Goal: Use online tool/utility: Use online tool/utility

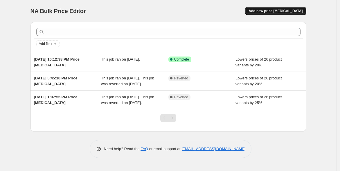
click at [260, 10] on button "Add new price change job" at bounding box center [275, 11] width 61 height 8
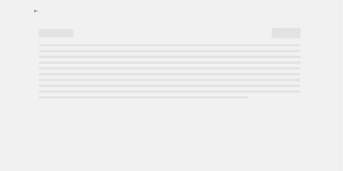
select select "percentage"
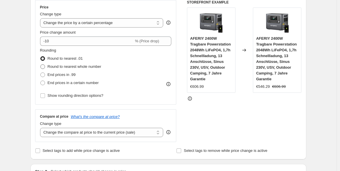
scroll to position [107, 0]
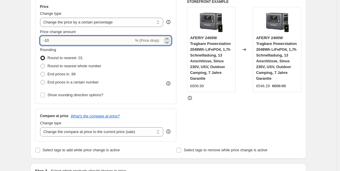
click at [98, 41] on input "-10" at bounding box center [87, 40] width 94 height 9
type input "-1"
type input "-20"
click at [72, 75] on span "End prices in .99" at bounding box center [62, 74] width 28 height 4
click at [41, 72] on input "End prices in .99" at bounding box center [40, 72] width 0 height 0
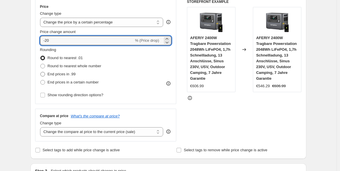
radio input "true"
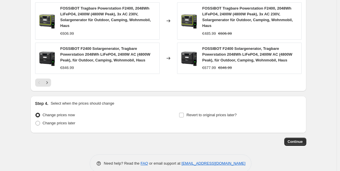
scroll to position [452, 0]
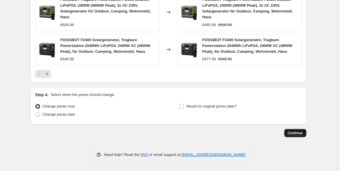
click at [303, 132] on span "Continue" at bounding box center [295, 133] width 15 height 5
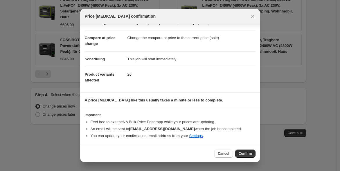
scroll to position [19, 0]
drag, startPoint x: 244, startPoint y: 153, endPoint x: 241, endPoint y: 156, distance: 4.1
click at [244, 153] on span "Confirm" at bounding box center [245, 153] width 13 height 5
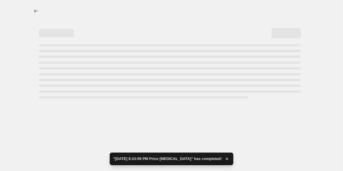
select select "percentage"
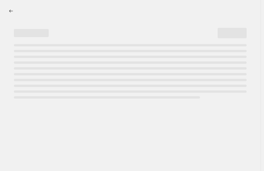
select select "percentage"
